Goal: Use online tool/utility: Utilize a website feature to perform a specific function

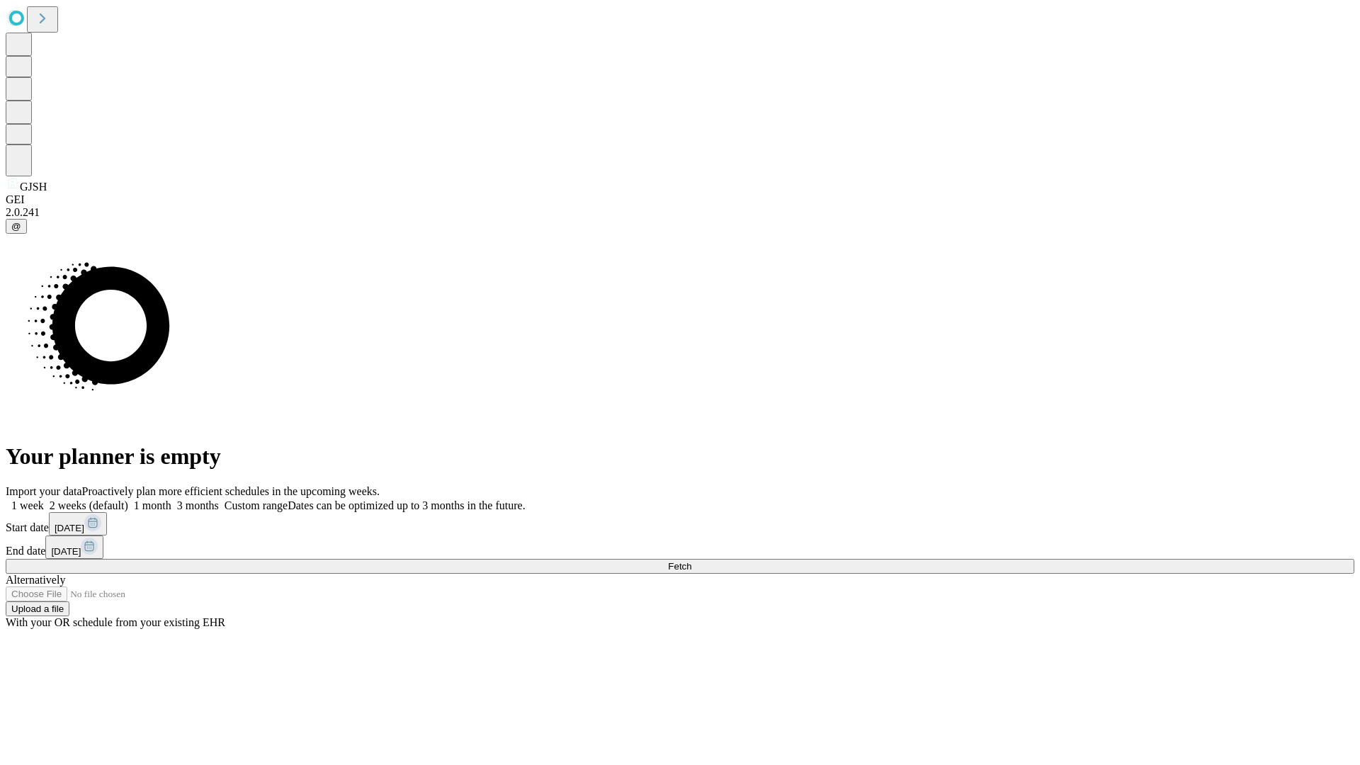
click at [171, 500] on label "1 month" at bounding box center [149, 506] width 43 height 12
click at [692, 561] on span "Fetch" at bounding box center [679, 566] width 23 height 11
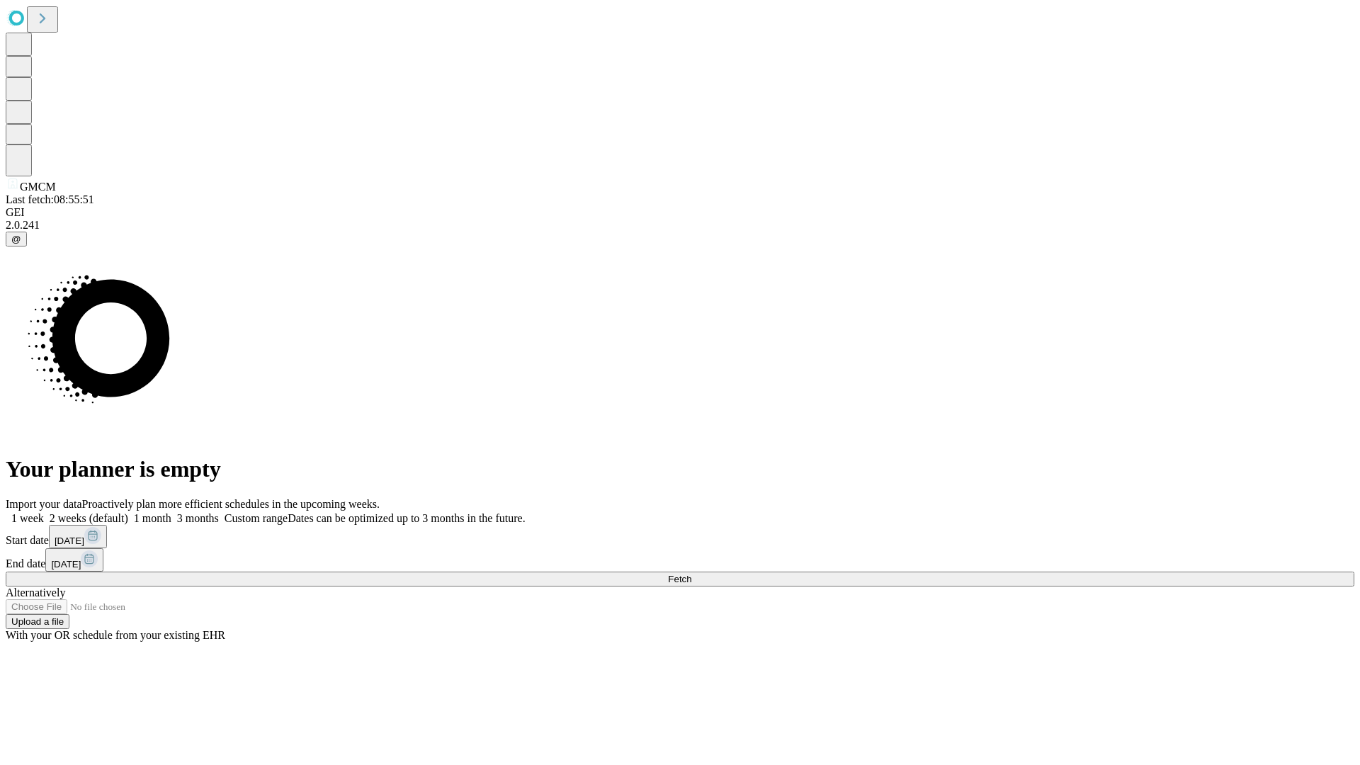
click at [171, 512] on label "1 month" at bounding box center [149, 518] width 43 height 12
click at [692, 574] on span "Fetch" at bounding box center [679, 579] width 23 height 11
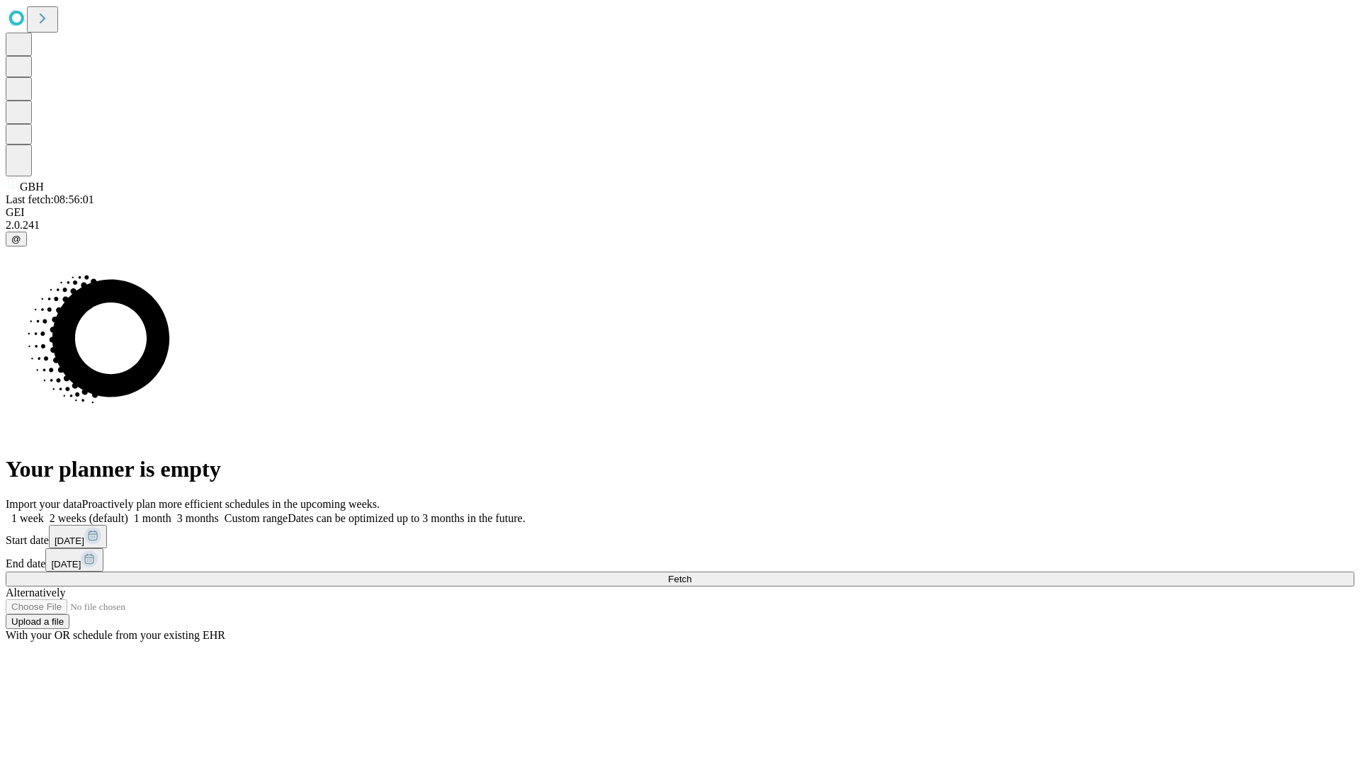
click at [171, 512] on label "1 month" at bounding box center [149, 518] width 43 height 12
click at [692, 574] on span "Fetch" at bounding box center [679, 579] width 23 height 11
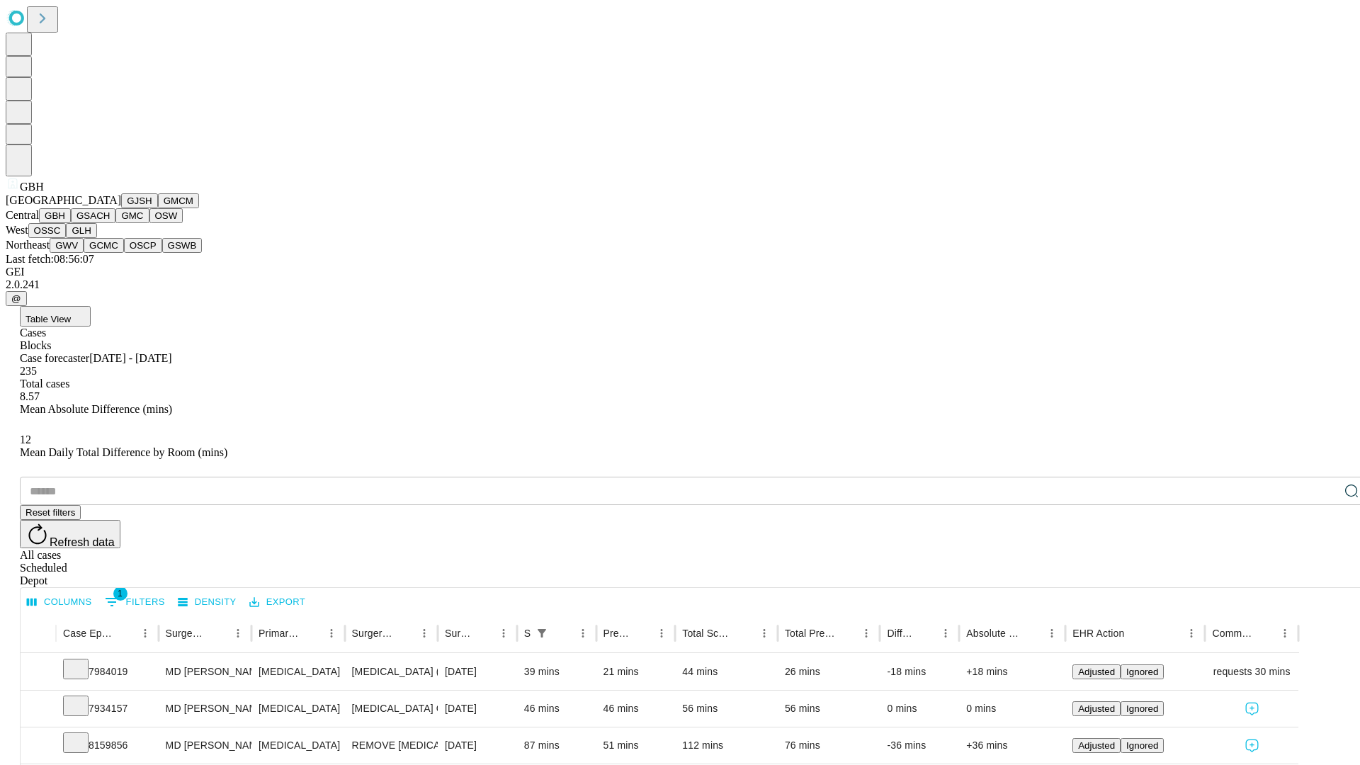
click at [110, 223] on button "GSACH" at bounding box center [93, 215] width 45 height 15
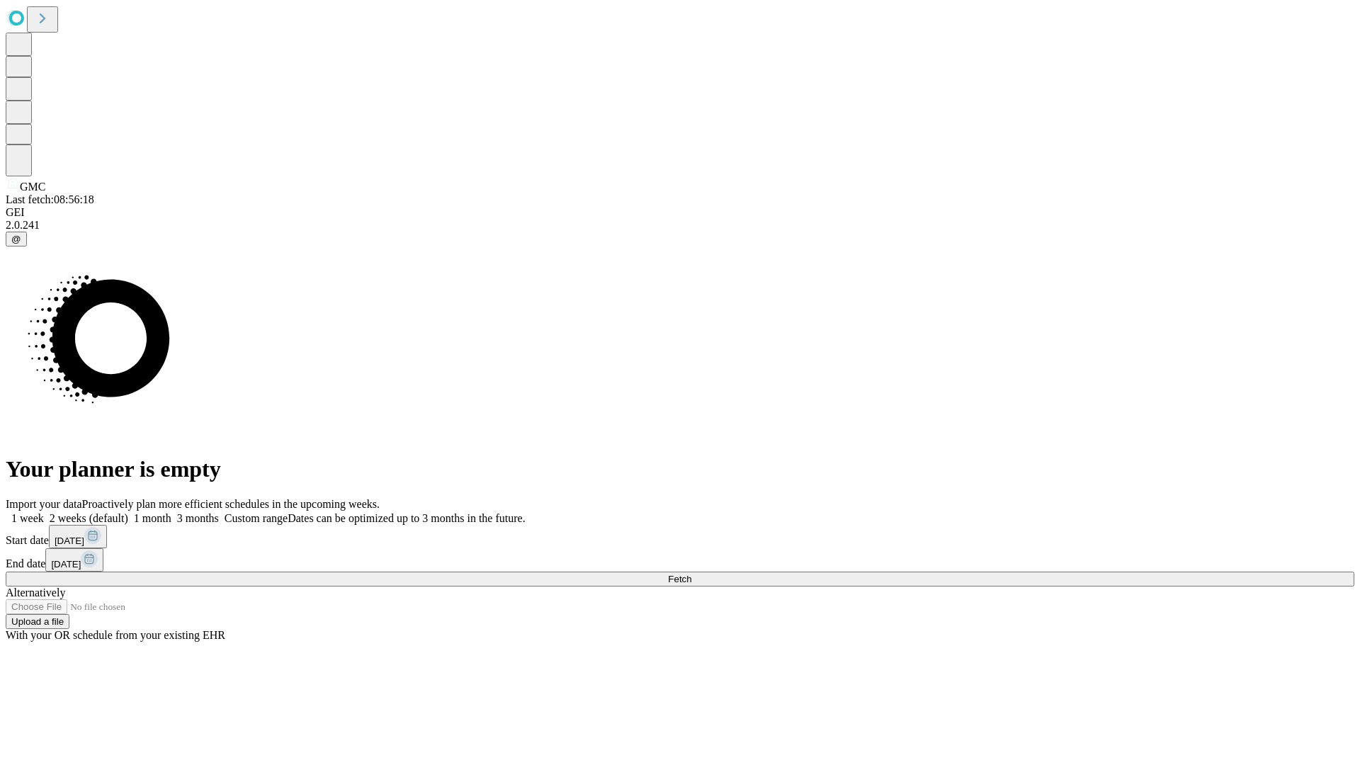
click at [171, 512] on label "1 month" at bounding box center [149, 518] width 43 height 12
click at [692, 574] on span "Fetch" at bounding box center [679, 579] width 23 height 11
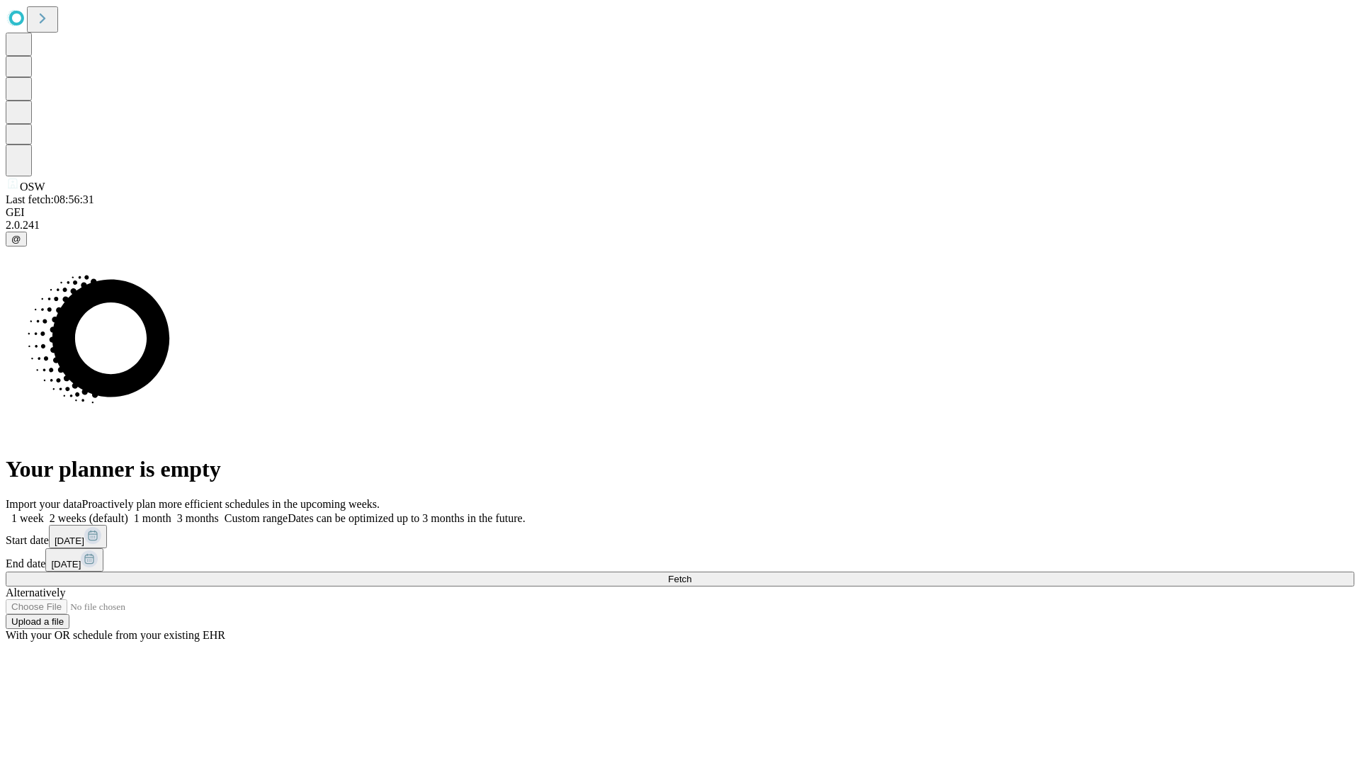
click at [171, 512] on label "1 month" at bounding box center [149, 518] width 43 height 12
click at [692, 574] on span "Fetch" at bounding box center [679, 579] width 23 height 11
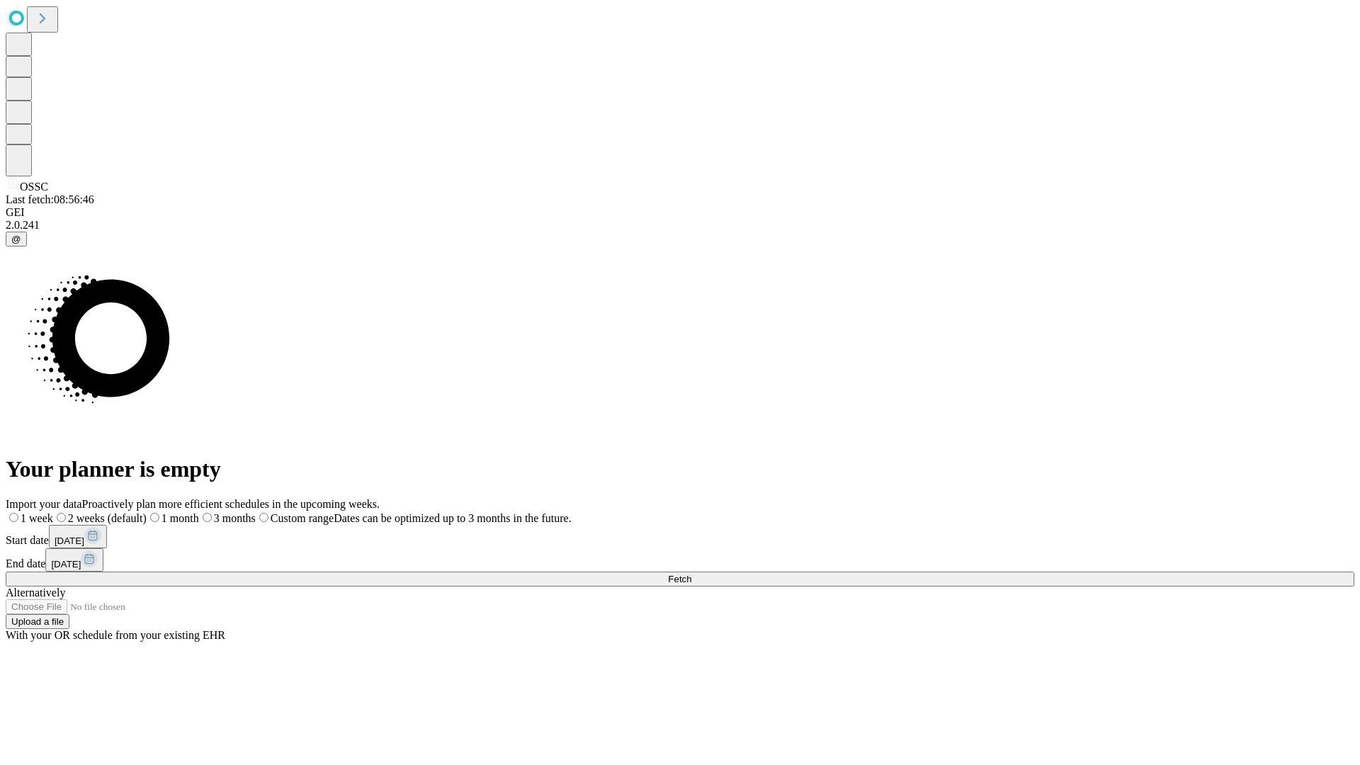
click at [199, 512] on label "1 month" at bounding box center [173, 518] width 52 height 12
click at [692, 574] on span "Fetch" at bounding box center [679, 579] width 23 height 11
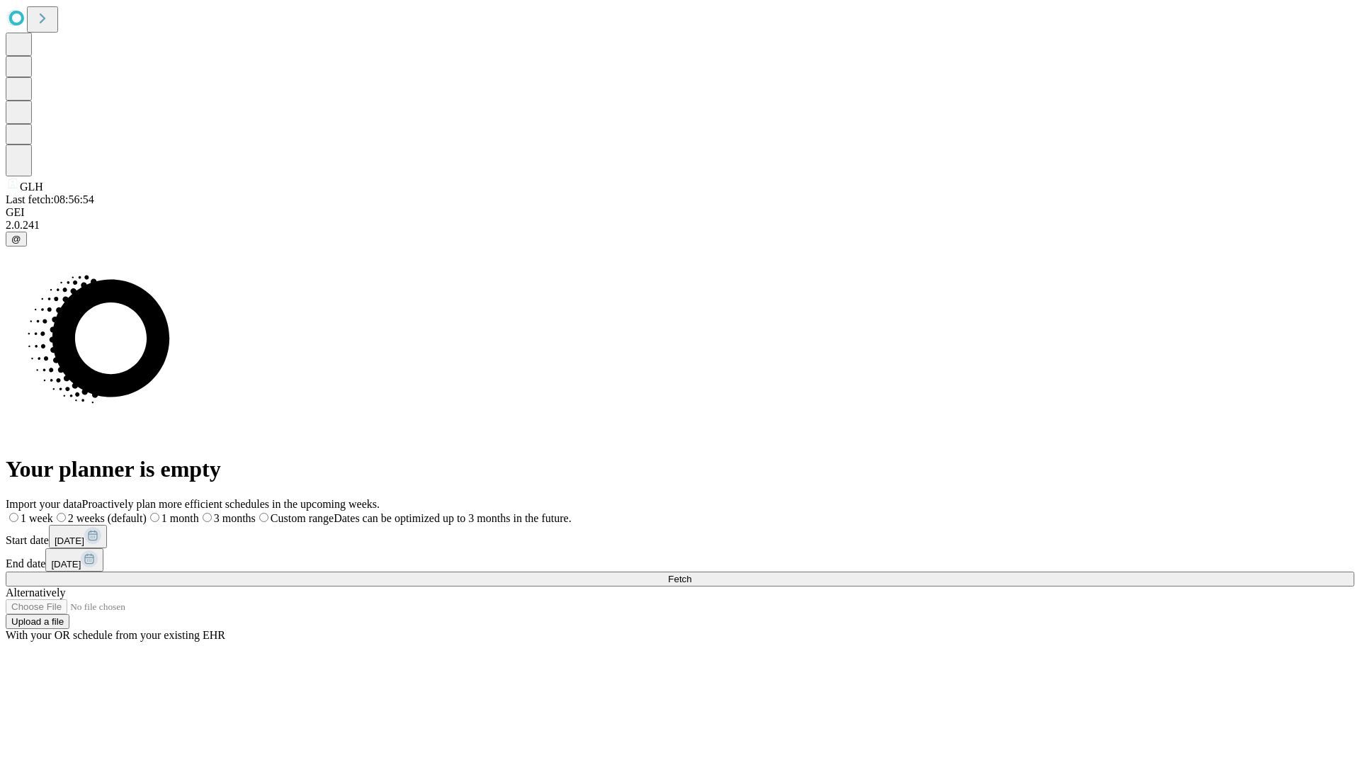
click at [199, 512] on label "1 month" at bounding box center [173, 518] width 52 height 12
click at [692, 574] on span "Fetch" at bounding box center [679, 579] width 23 height 11
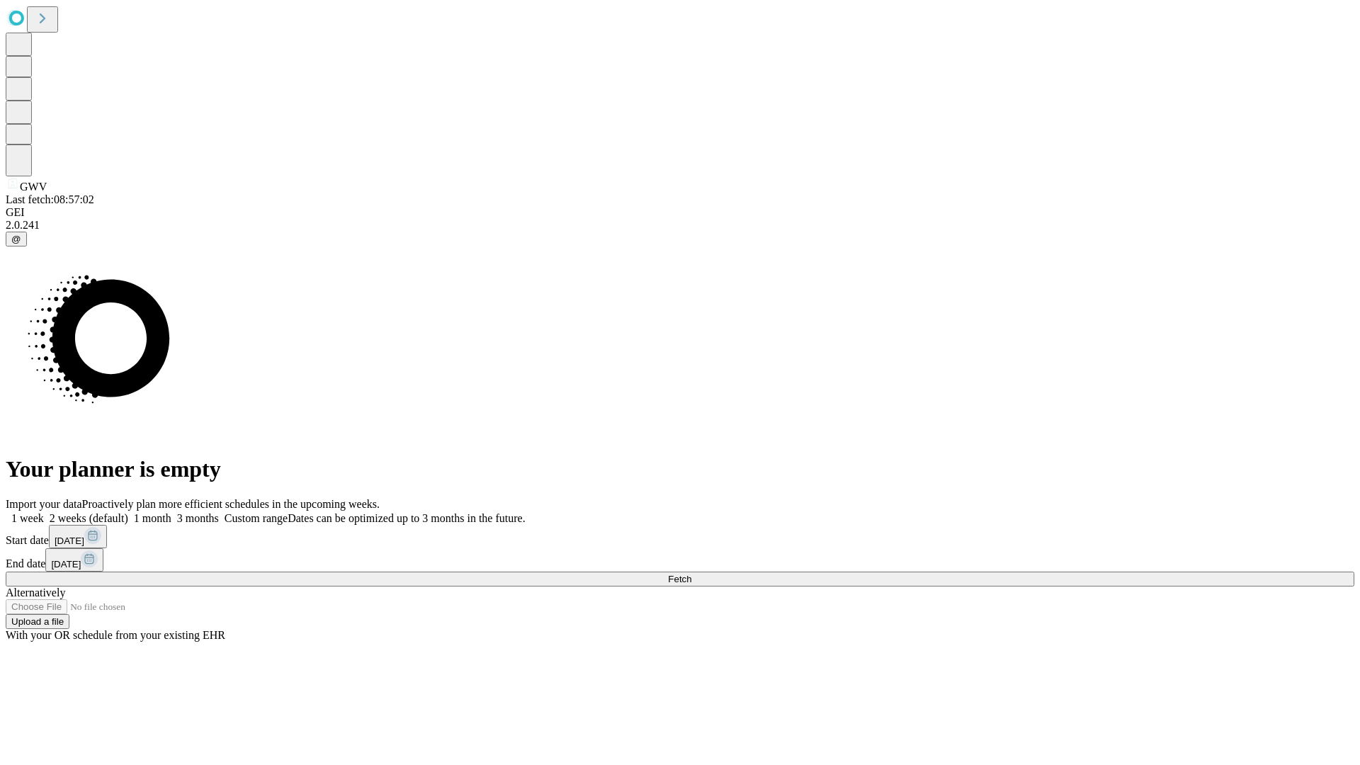
click at [171, 512] on label "1 month" at bounding box center [149, 518] width 43 height 12
click at [692, 574] on span "Fetch" at bounding box center [679, 579] width 23 height 11
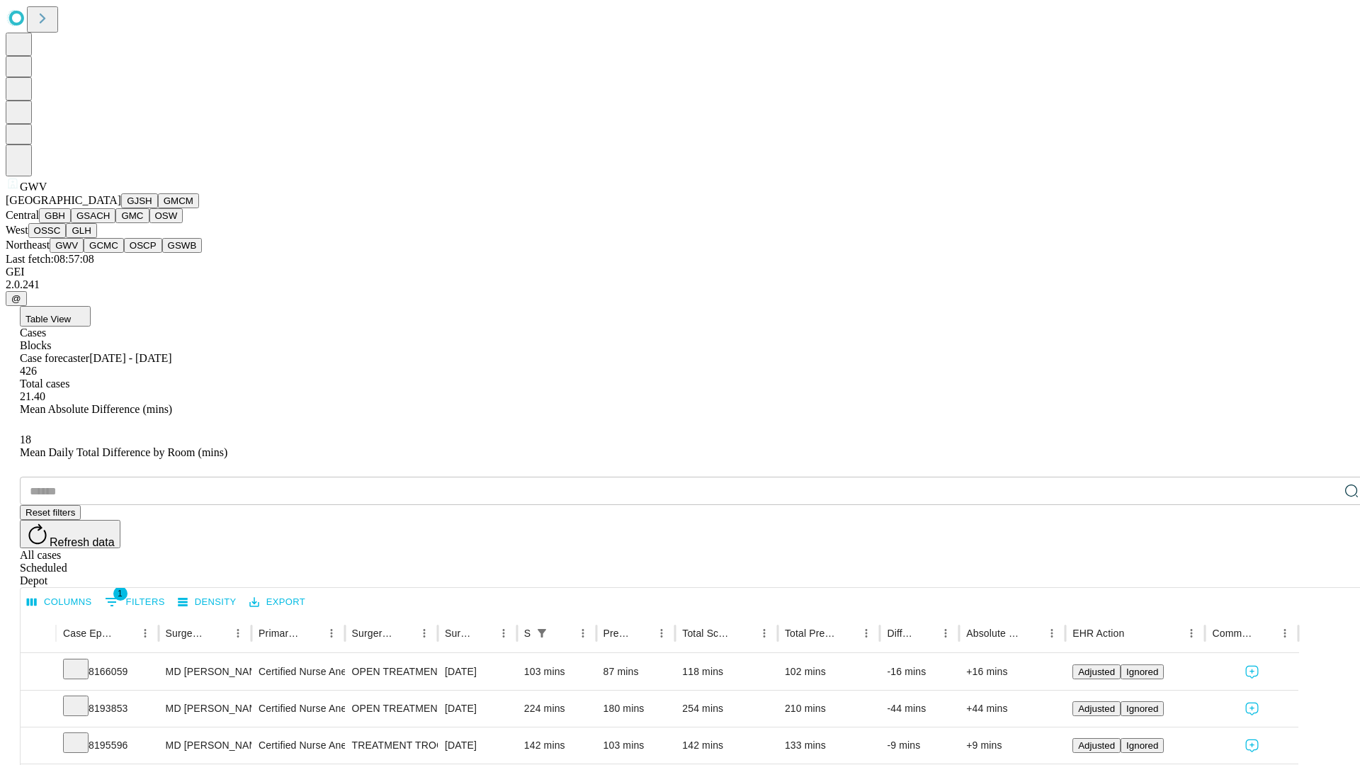
click at [110, 253] on button "GCMC" at bounding box center [104, 245] width 40 height 15
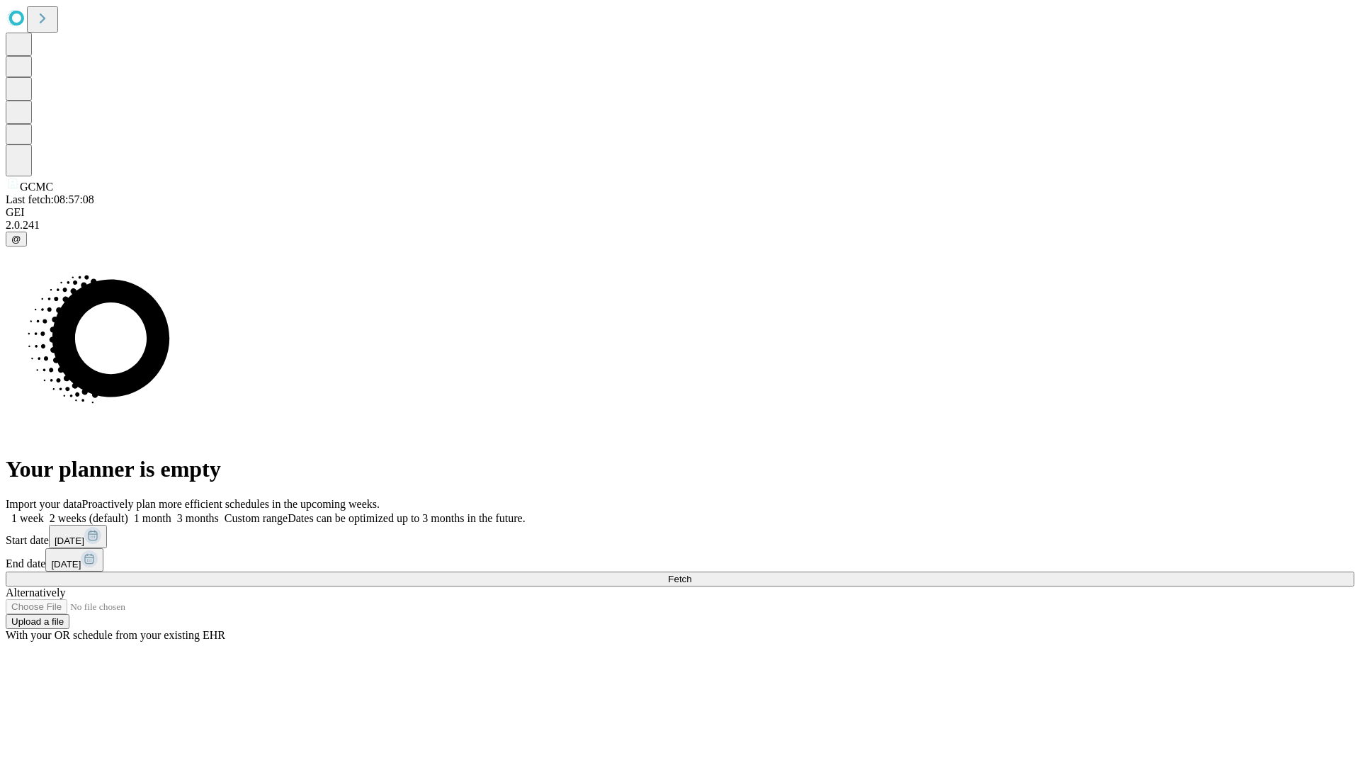
click at [171, 512] on label "1 month" at bounding box center [149, 518] width 43 height 12
click at [692, 574] on span "Fetch" at bounding box center [679, 579] width 23 height 11
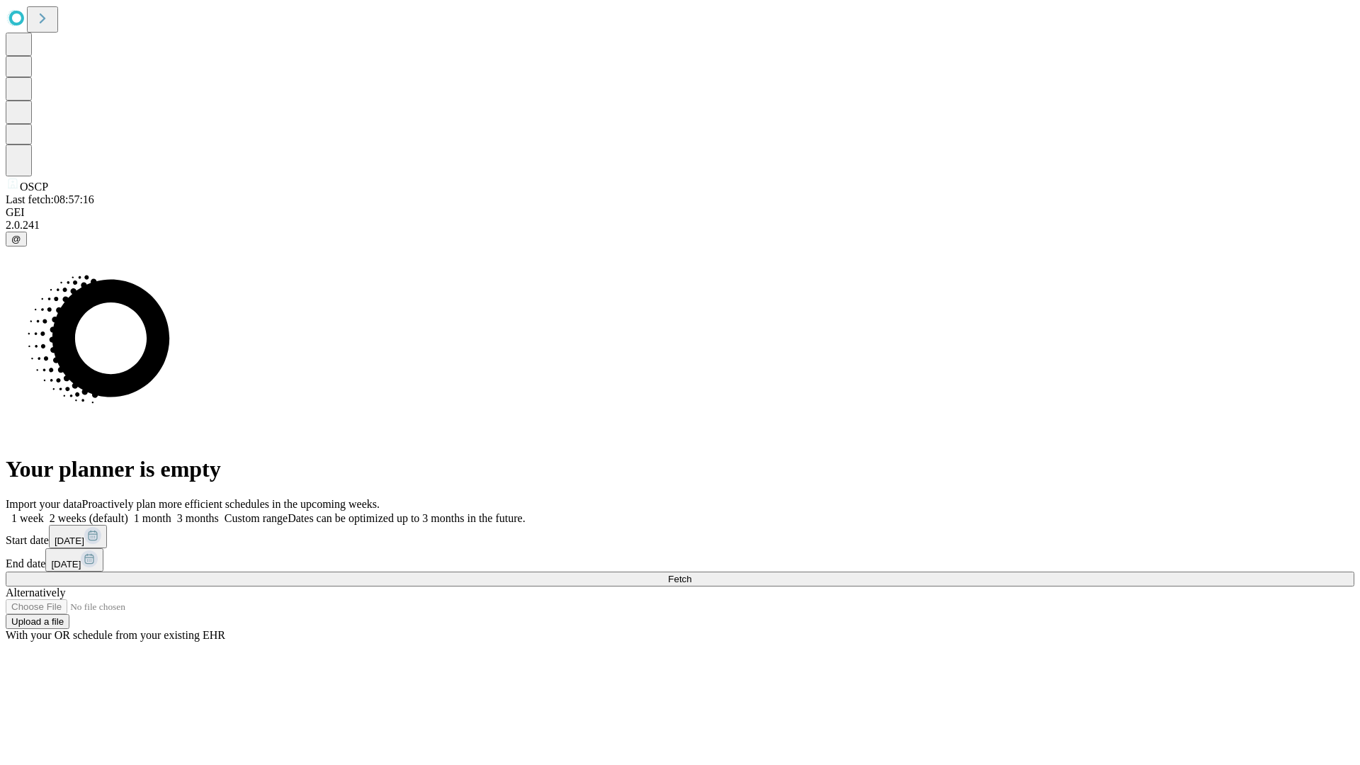
click at [171, 512] on label "1 month" at bounding box center [149, 518] width 43 height 12
click at [692, 574] on span "Fetch" at bounding box center [679, 579] width 23 height 11
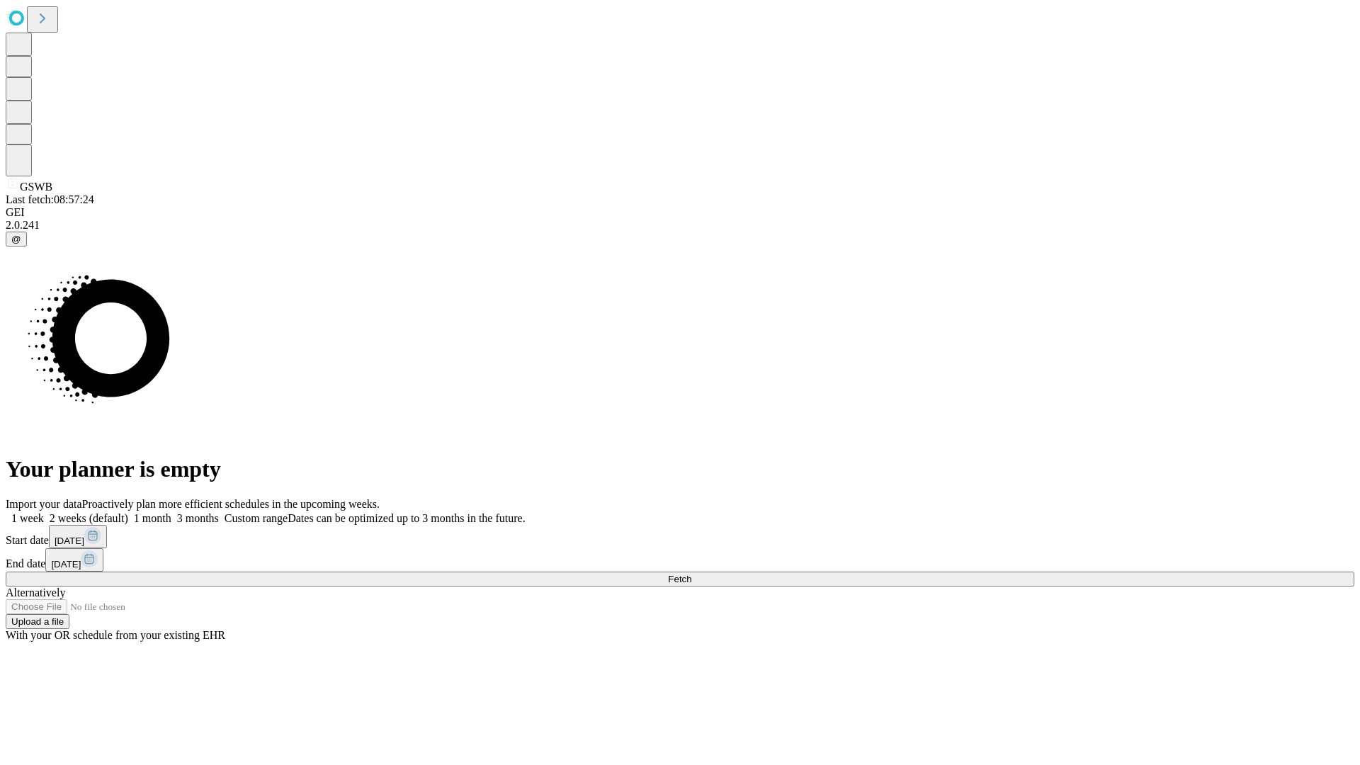
click at [171, 512] on label "1 month" at bounding box center [149, 518] width 43 height 12
click at [692, 574] on span "Fetch" at bounding box center [679, 579] width 23 height 11
